Goal: Task Accomplishment & Management: Manage account settings

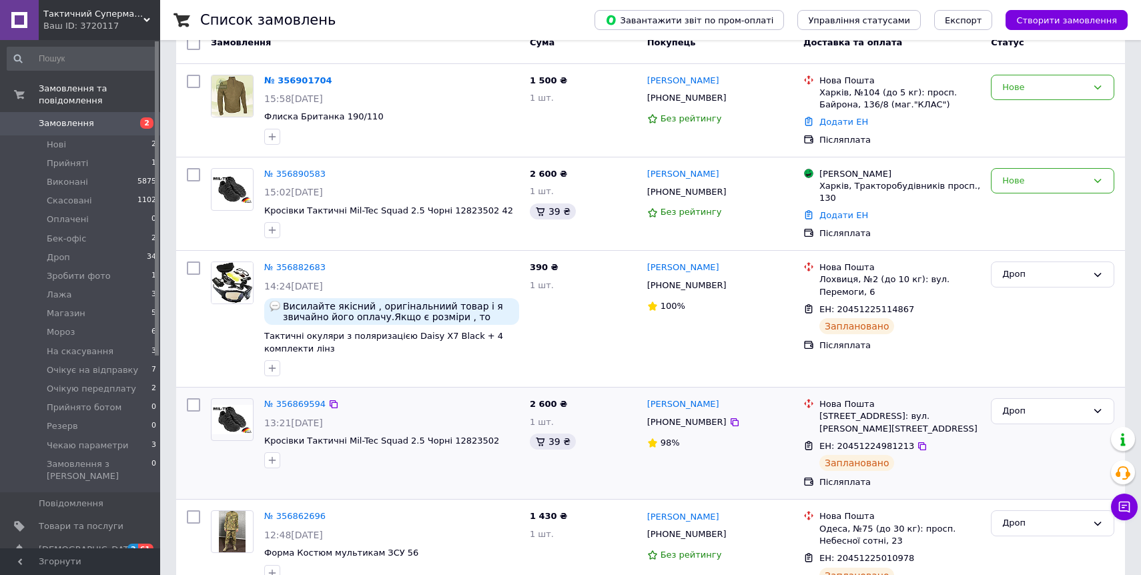
scroll to position [70, 0]
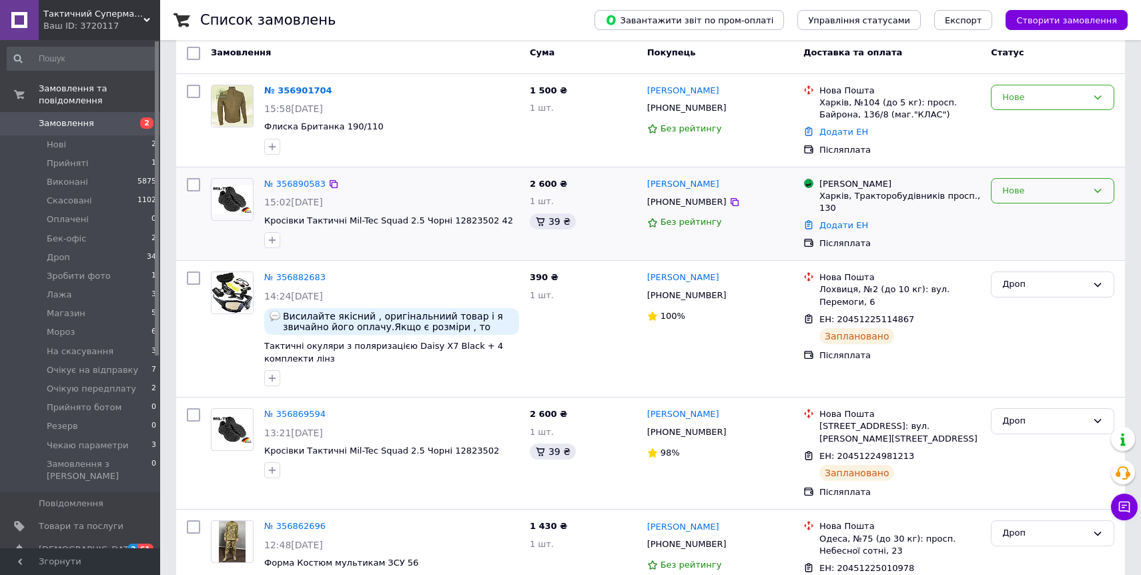
click at [1043, 189] on div "Нове" at bounding box center [1044, 191] width 85 height 14
click at [1032, 250] on li "Мороз" at bounding box center [1052, 250] width 122 height 25
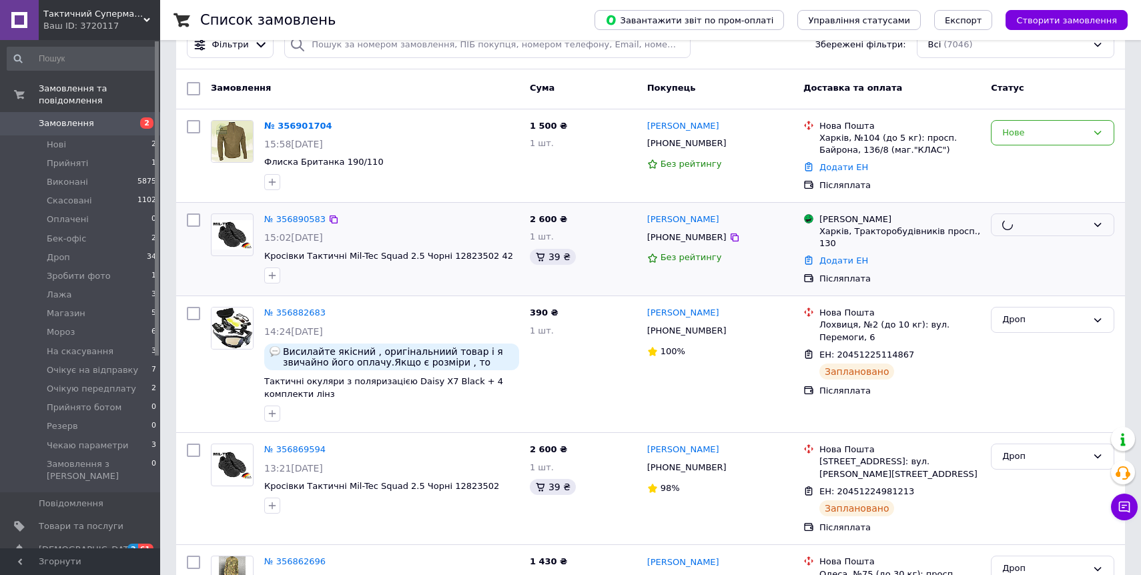
scroll to position [0, 0]
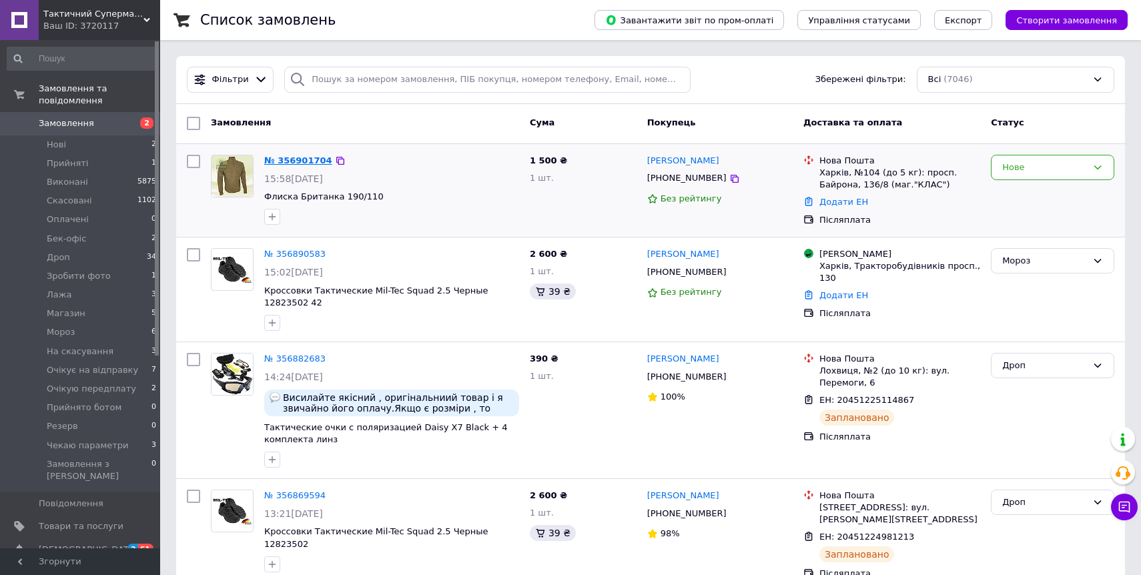
click at [294, 161] on link "№ 356901704" at bounding box center [298, 160] width 68 height 10
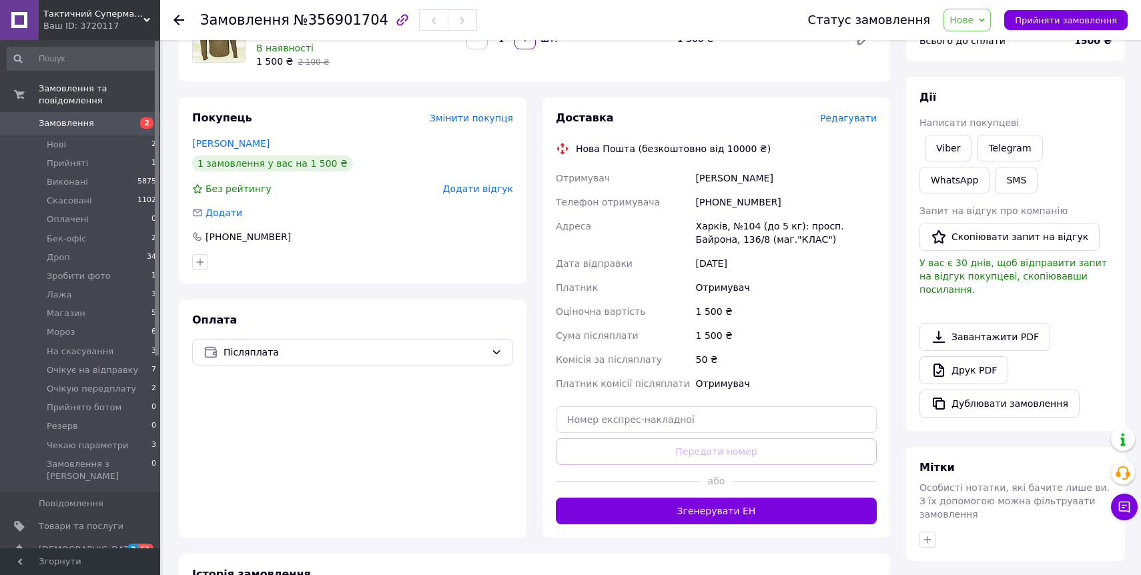
scroll to position [155, 0]
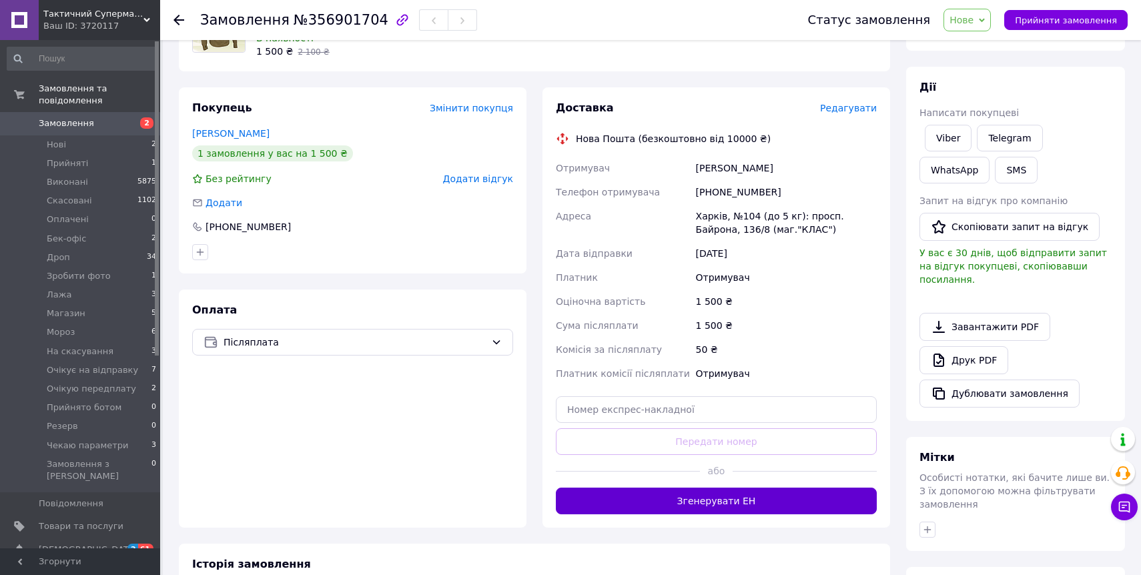
click at [709, 496] on button "Згенерувати ЕН" at bounding box center [716, 501] width 321 height 27
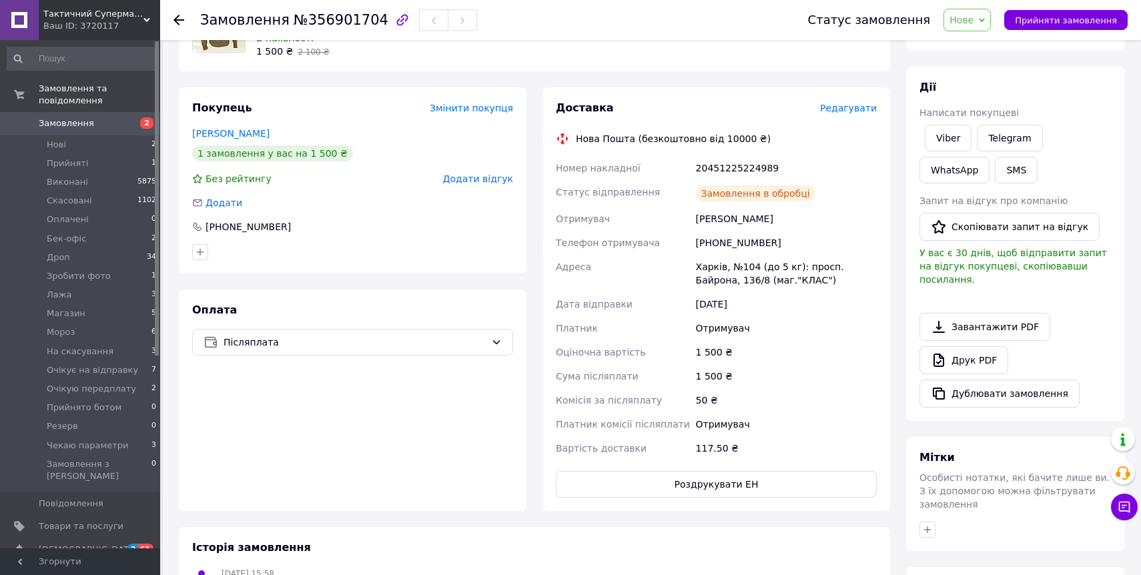
click at [751, 167] on div "20451225224989" at bounding box center [786, 168] width 186 height 24
copy div "20451225224989"
click at [973, 25] on span "Нове" at bounding box center [966, 20] width 47 height 23
click at [975, 149] on li "Дроп" at bounding box center [996, 147] width 105 height 20
